Goal: Information Seeking & Learning: Learn about a topic

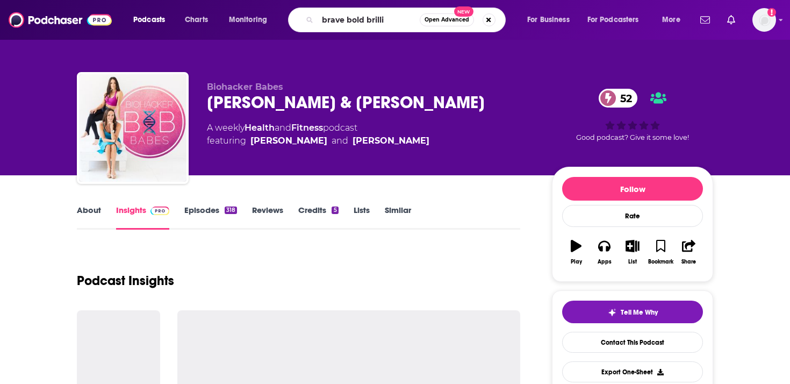
type input "brave bold brillia"
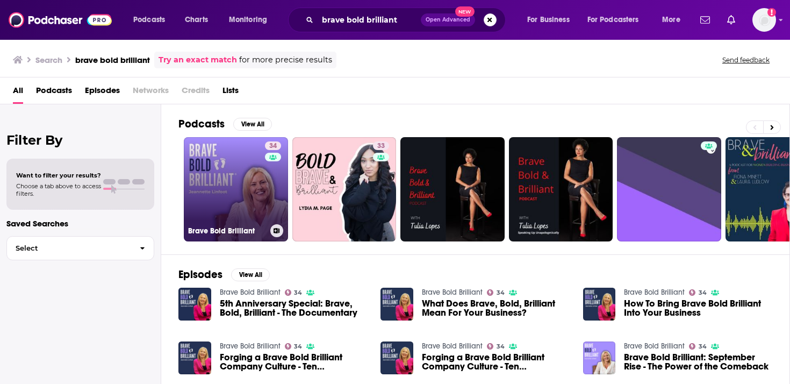
click at [248, 202] on link "34 Brave Bold Brilliant" at bounding box center [236, 189] width 104 height 104
